Goal: Find specific page/section: Find specific page/section

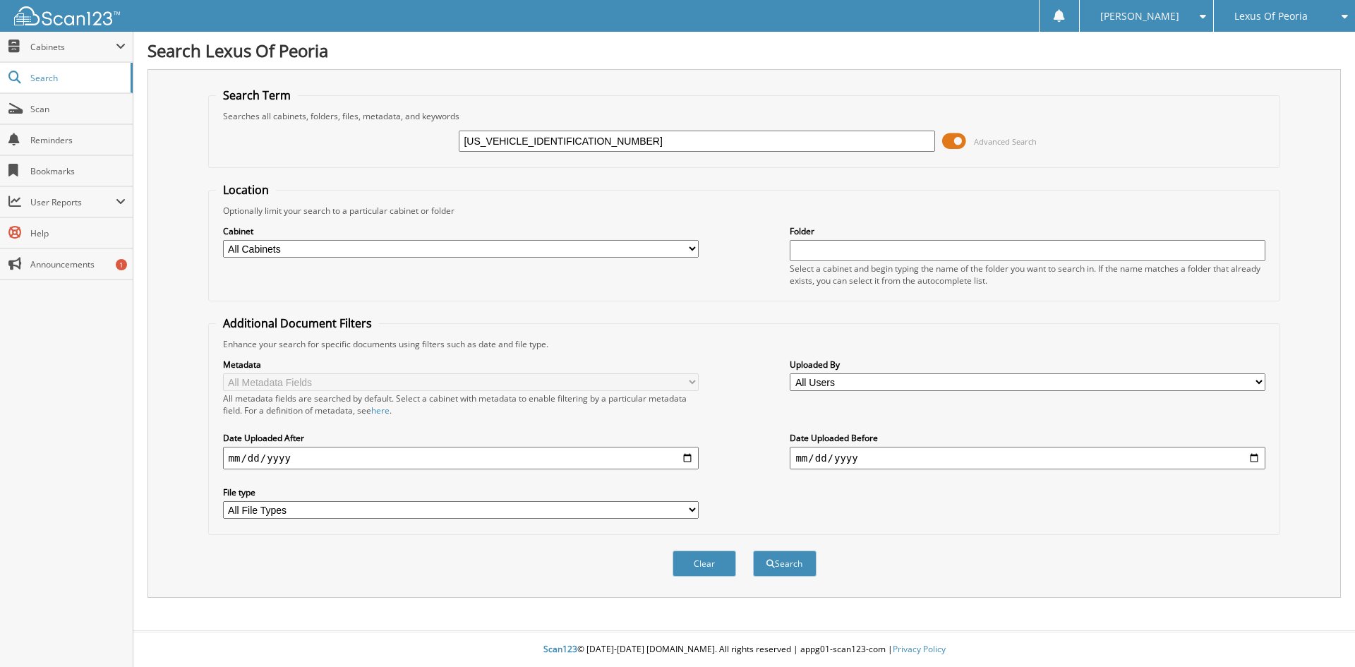
type input "[US_VEHICLE_IDENTIFICATION_NUMBER]"
click at [753, 550] on button "Search" at bounding box center [785, 563] width 64 height 26
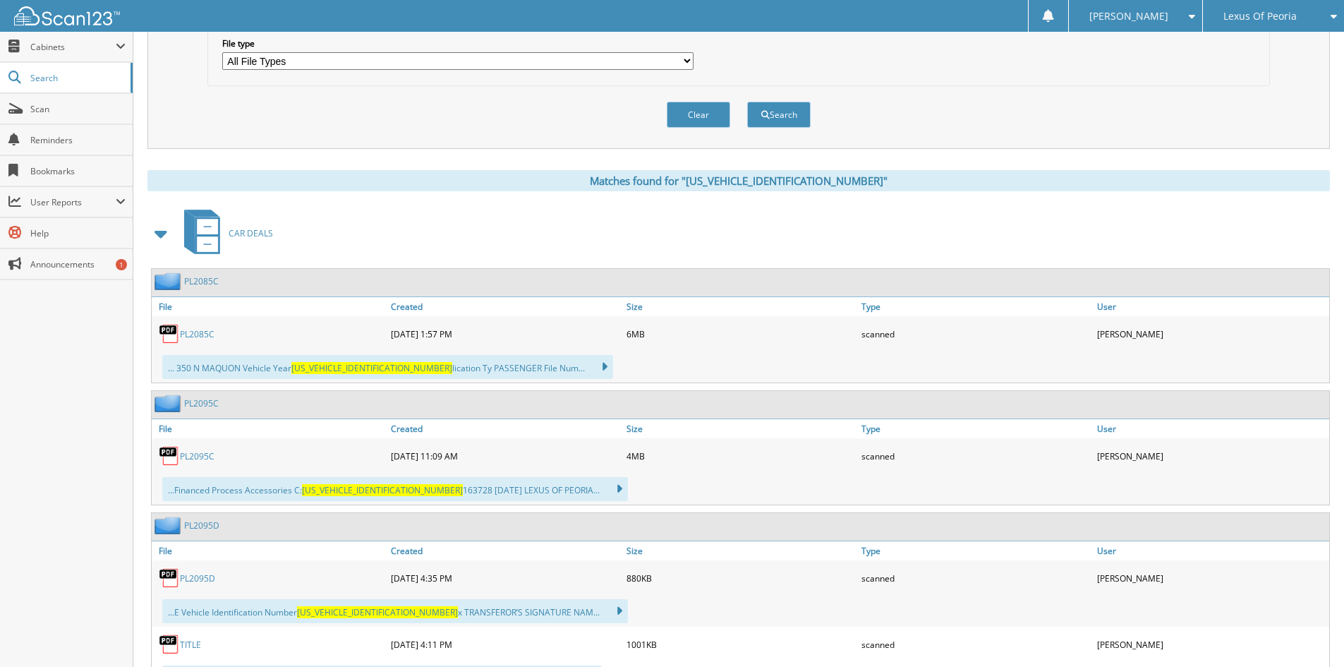
scroll to position [511, 0]
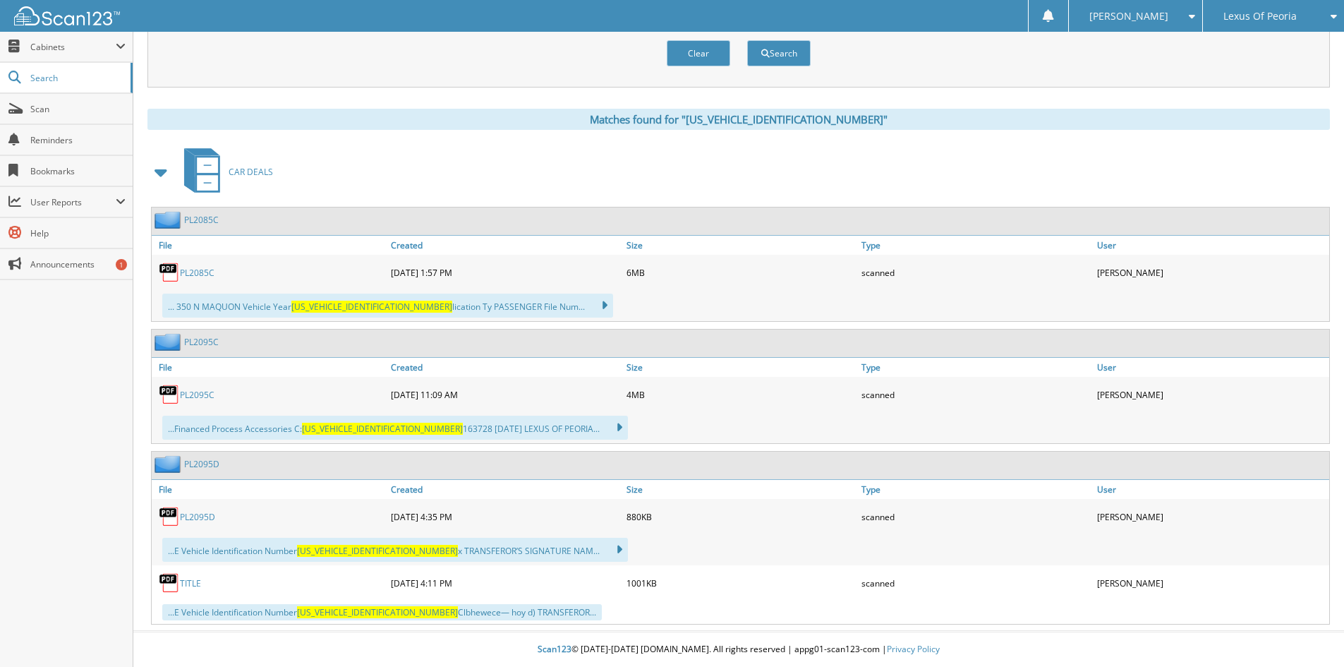
click at [185, 395] on link "PL2095C" at bounding box center [197, 395] width 35 height 12
click at [208, 272] on link "PL2085C" at bounding box center [197, 273] width 35 height 12
click at [193, 272] on link "PL2085C" at bounding box center [197, 273] width 35 height 12
